Goal: Task Accomplishment & Management: Use online tool/utility

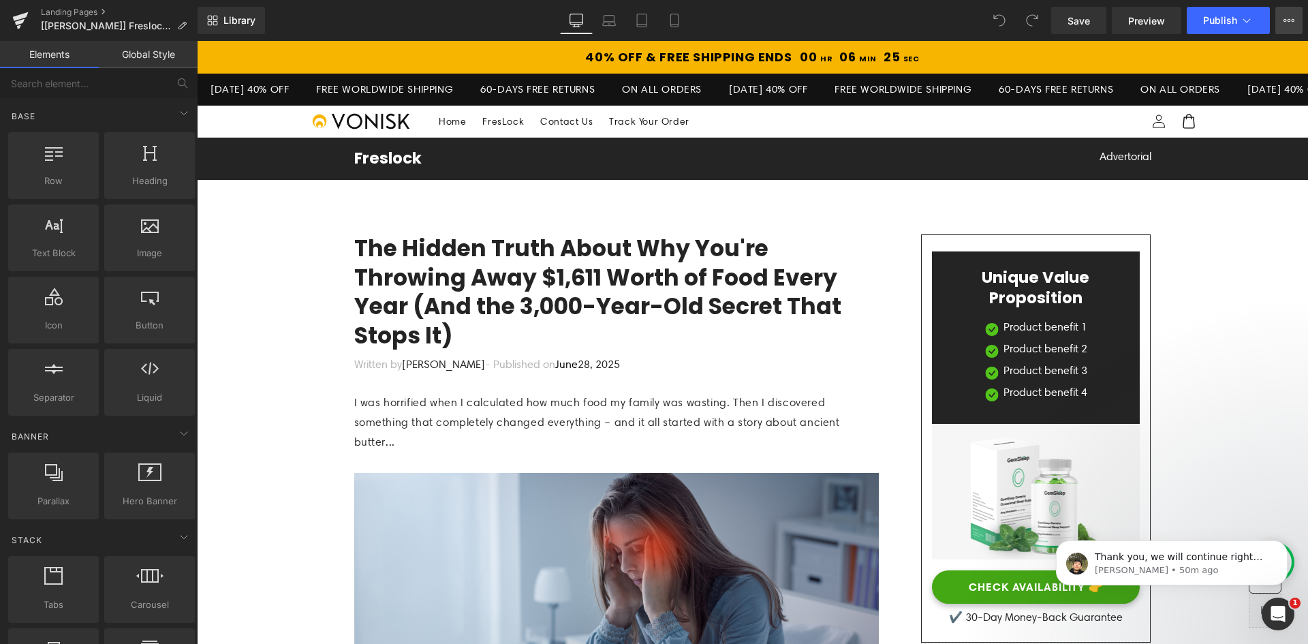
click at [1291, 20] on icon at bounding box center [1289, 20] width 3 height 3
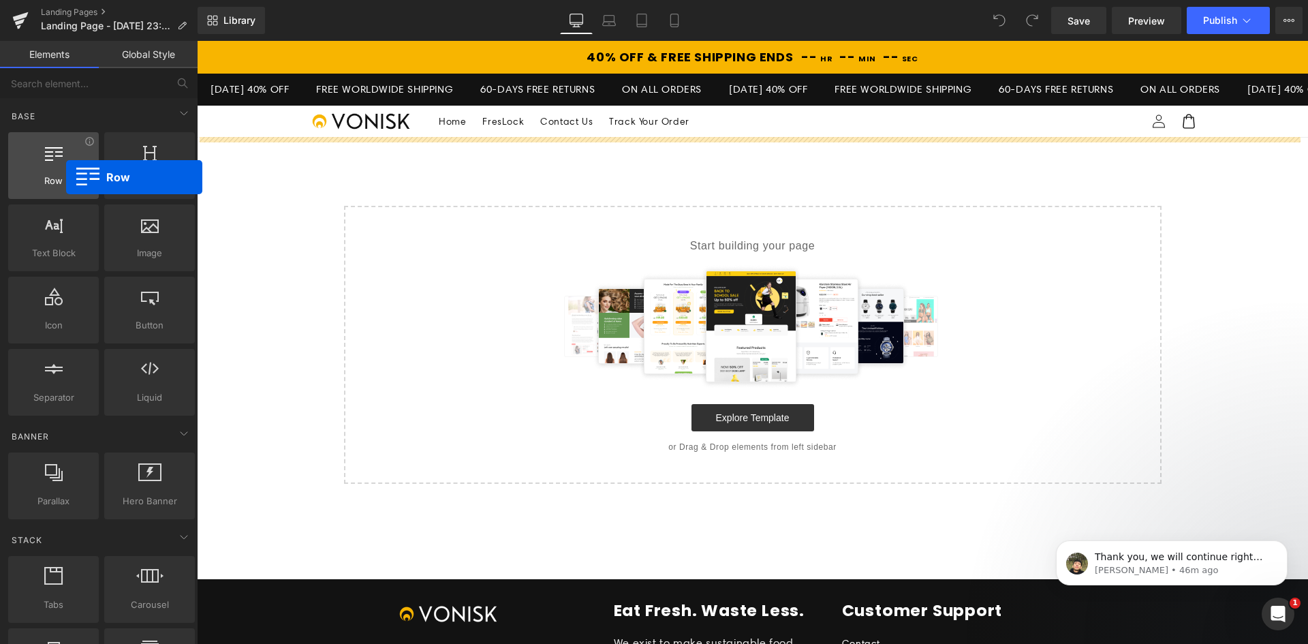
drag, startPoint x: 57, startPoint y: 177, endPoint x: 66, endPoint y: 177, distance: 8.9
click at [66, 177] on span "Row" at bounding box center [53, 181] width 82 height 14
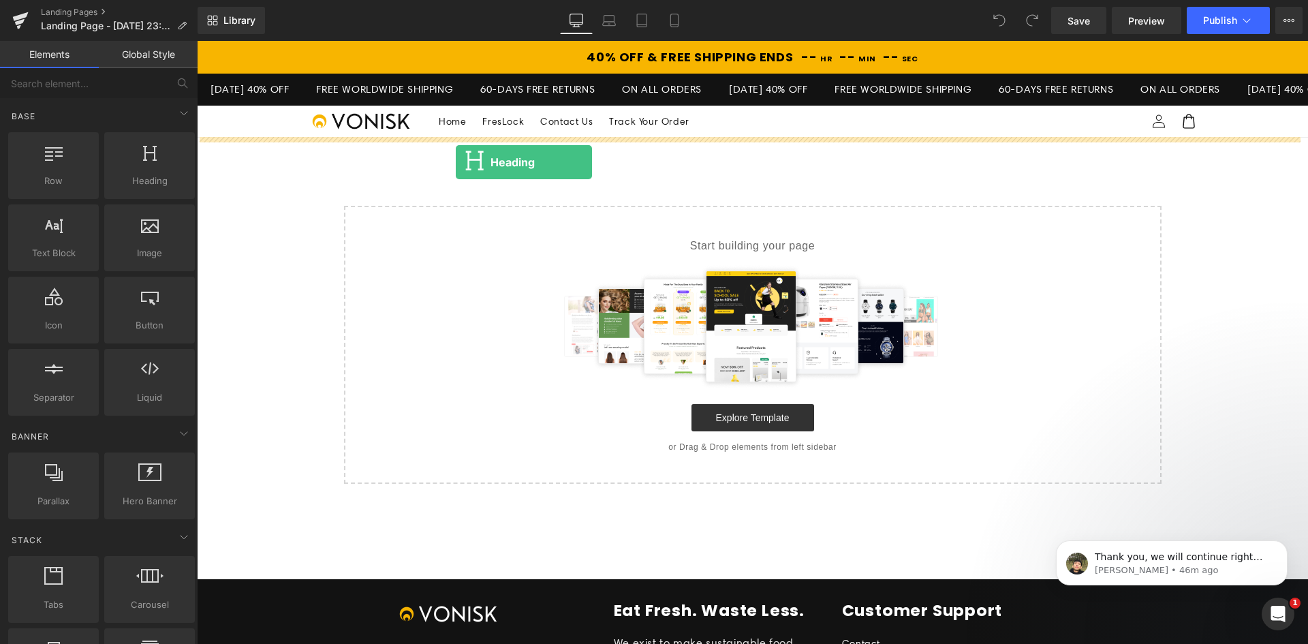
drag, startPoint x: 373, startPoint y: 224, endPoint x: 456, endPoint y: 162, distance: 103.3
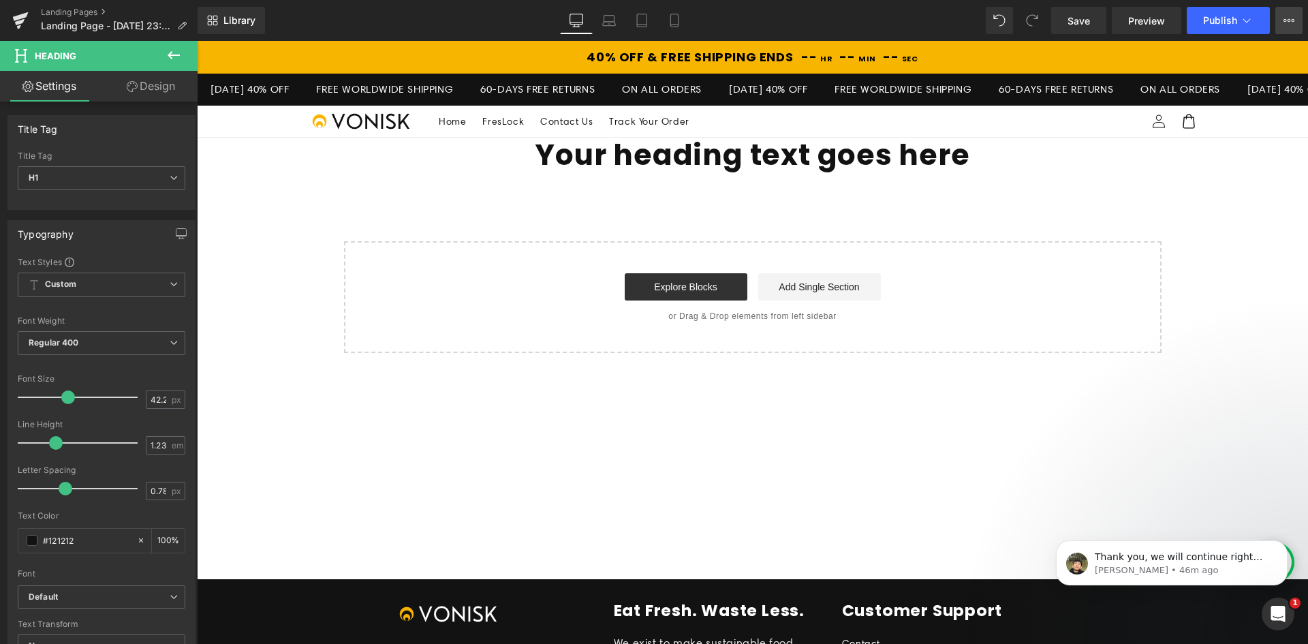
click at [1281, 20] on button "Upgrade Plan View Live Page View with current Template Save Template to Library…" at bounding box center [1289, 20] width 27 height 27
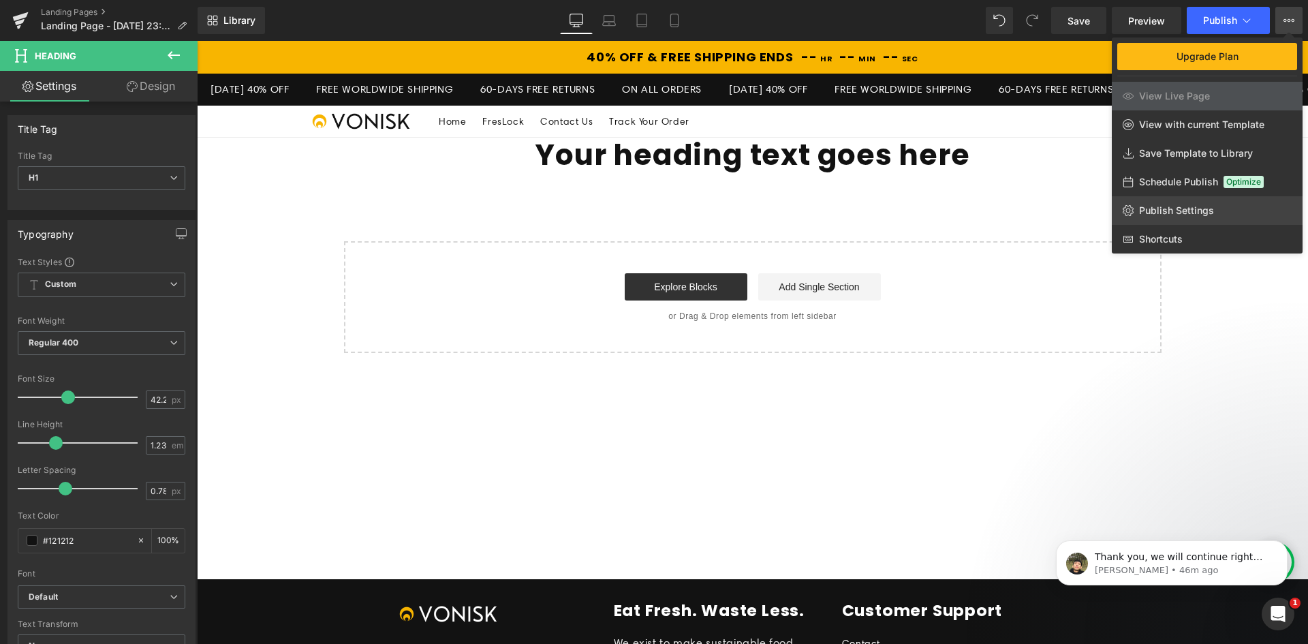
click at [1142, 214] on span "Publish Settings" at bounding box center [1176, 210] width 75 height 12
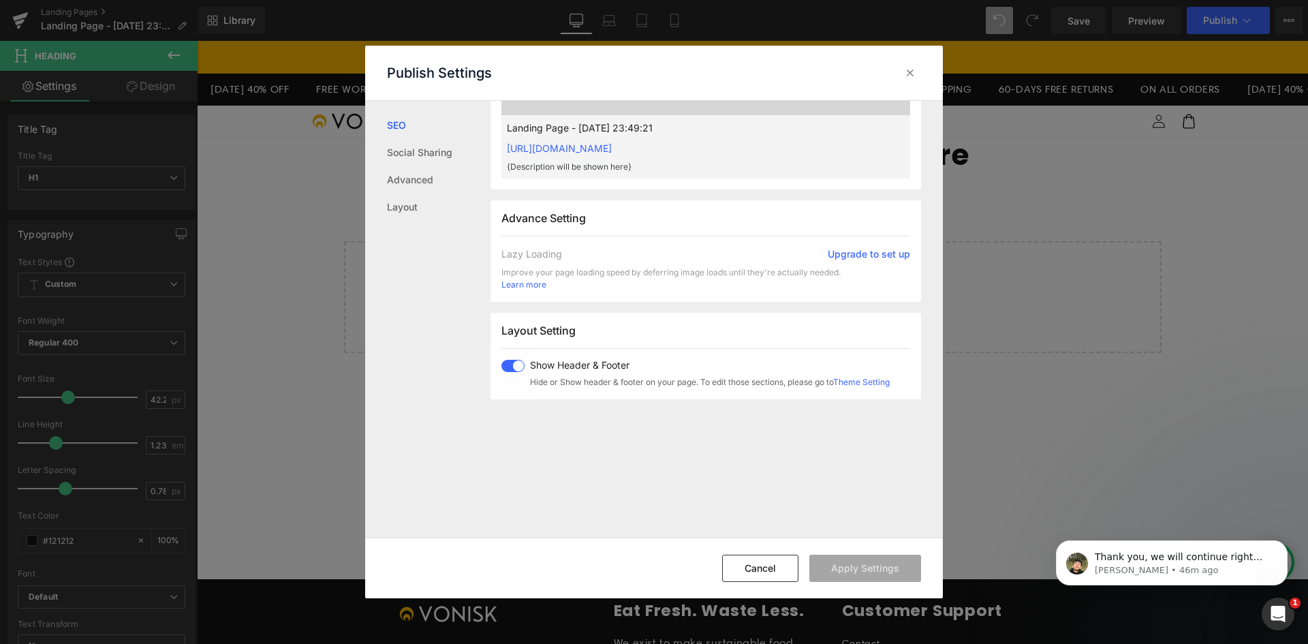
scroll to position [682, 0]
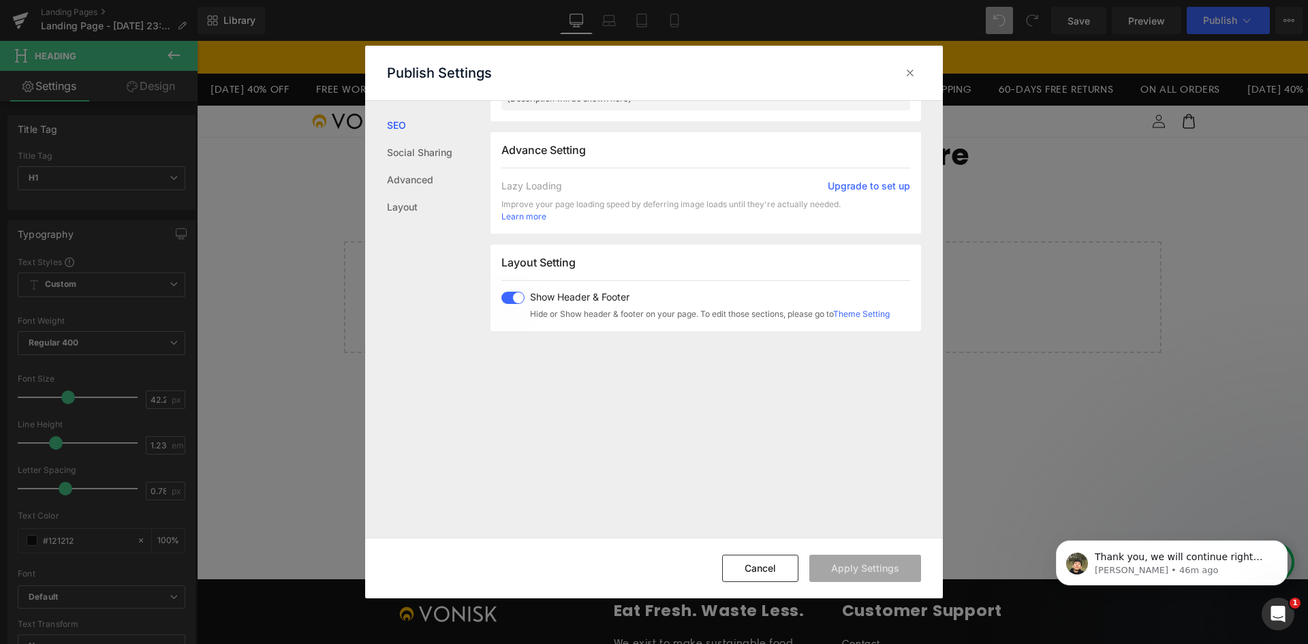
click at [510, 298] on span at bounding box center [513, 298] width 23 height 12
click at [878, 564] on button "Apply Settings" at bounding box center [866, 568] width 112 height 27
click at [903, 67] on div at bounding box center [911, 73] width 22 height 22
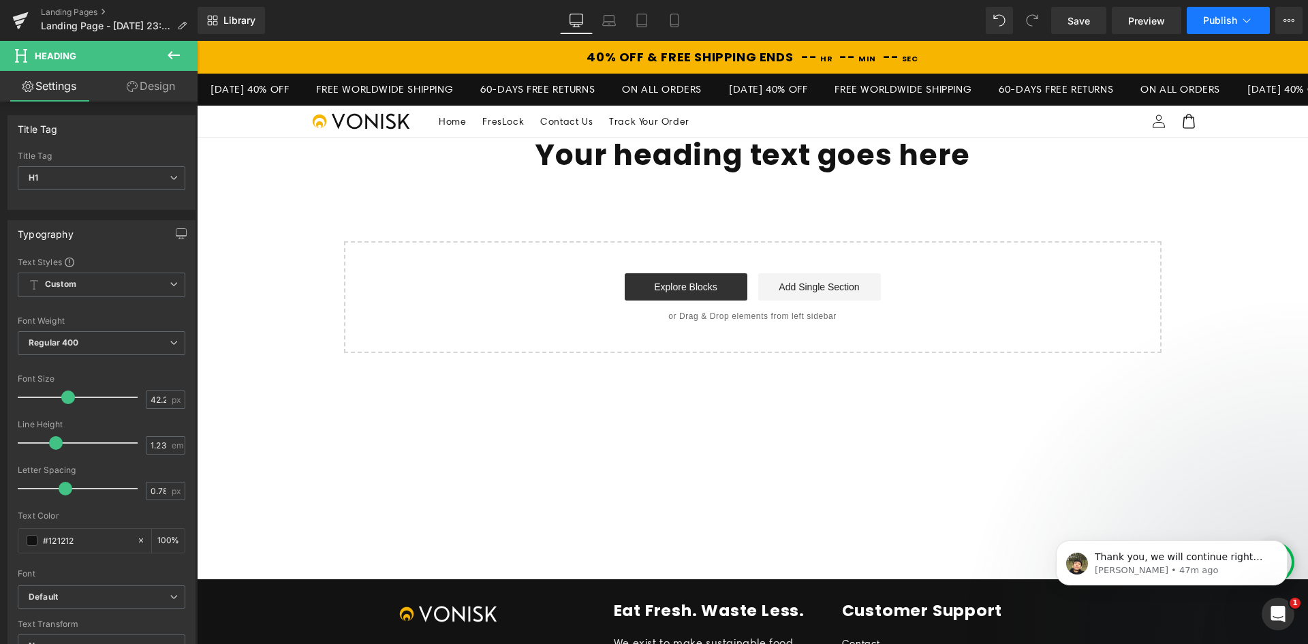
click at [1233, 20] on span "Publish" at bounding box center [1221, 20] width 34 height 11
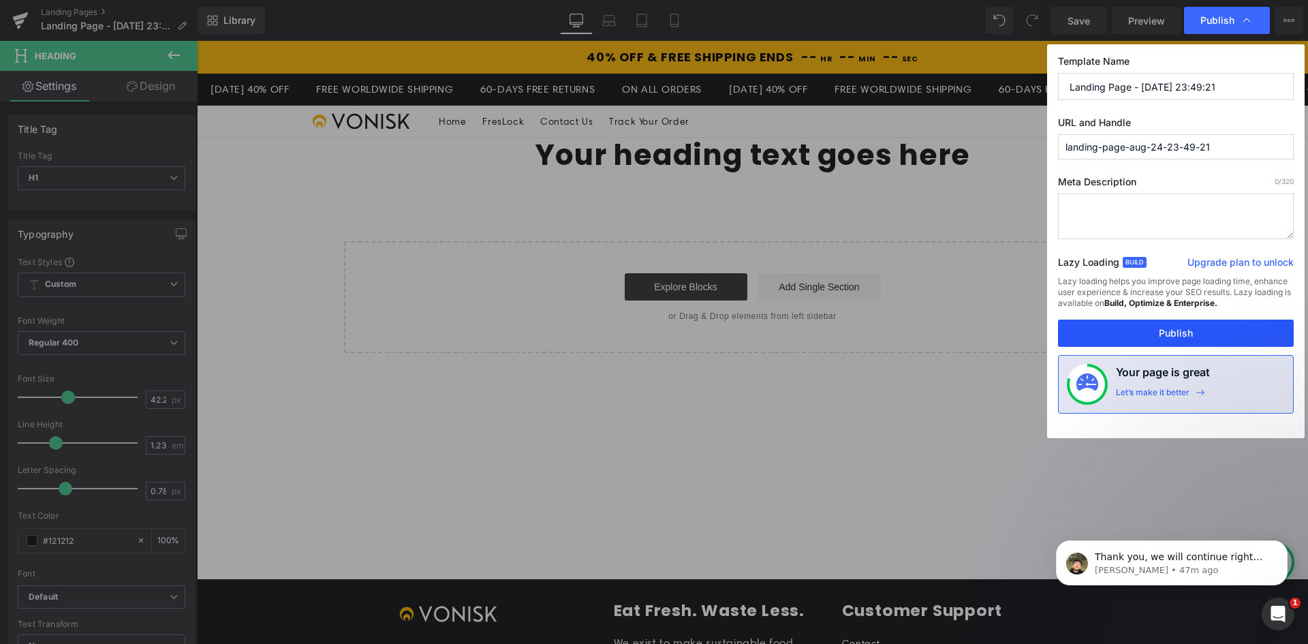
click at [1176, 328] on button "Publish" at bounding box center [1176, 333] width 236 height 27
